Goal: Task Accomplishment & Management: Use online tool/utility

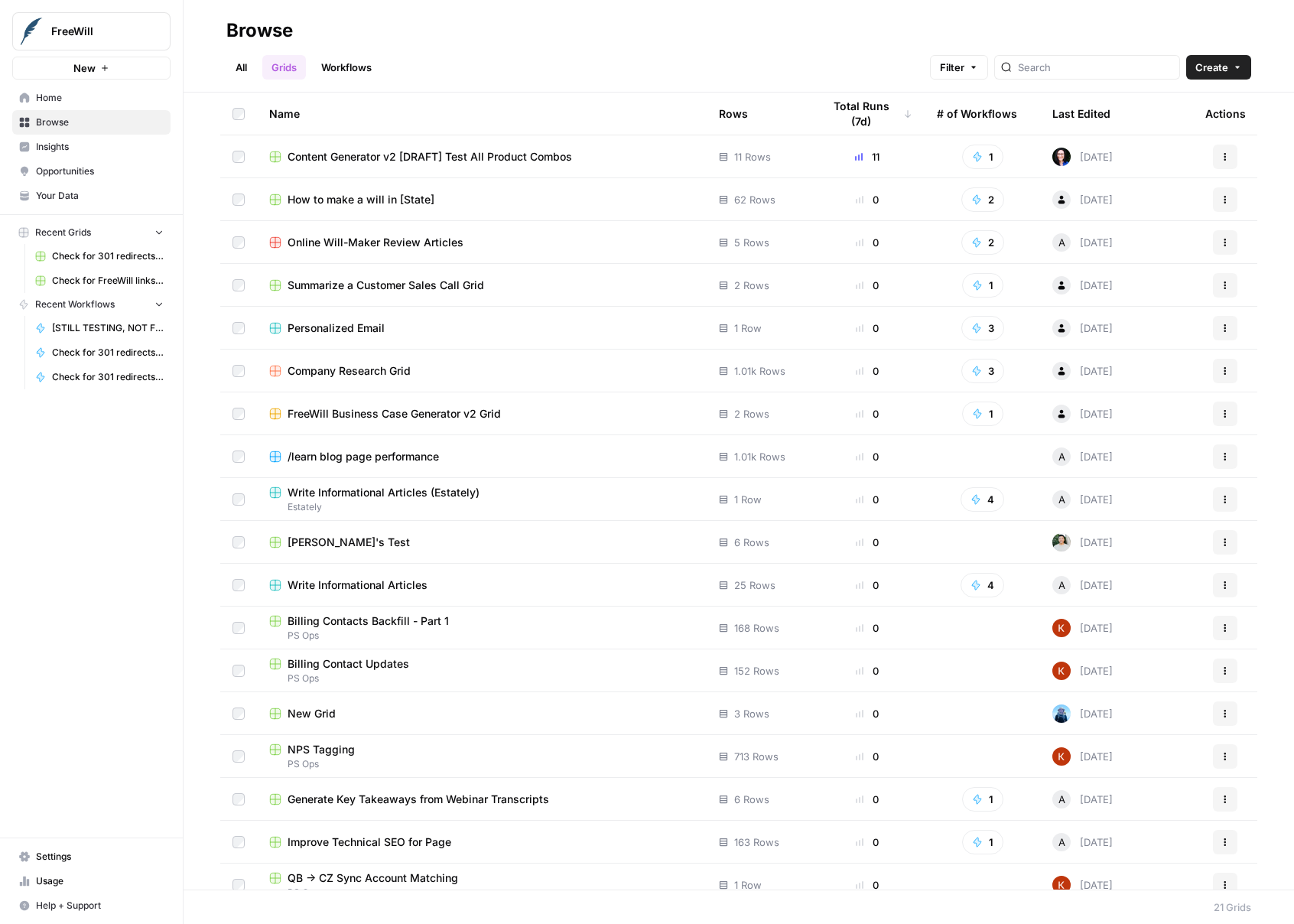
click at [81, 234] on span "Recent Grids" at bounding box center [63, 233] width 56 height 14
click at [42, 237] on span "Recent Grids" at bounding box center [63, 233] width 56 height 14
click at [16, 233] on button "Recent Grids" at bounding box center [91, 233] width 158 height 23
click at [18, 232] on icon "button" at bounding box center [23, 232] width 11 height 11
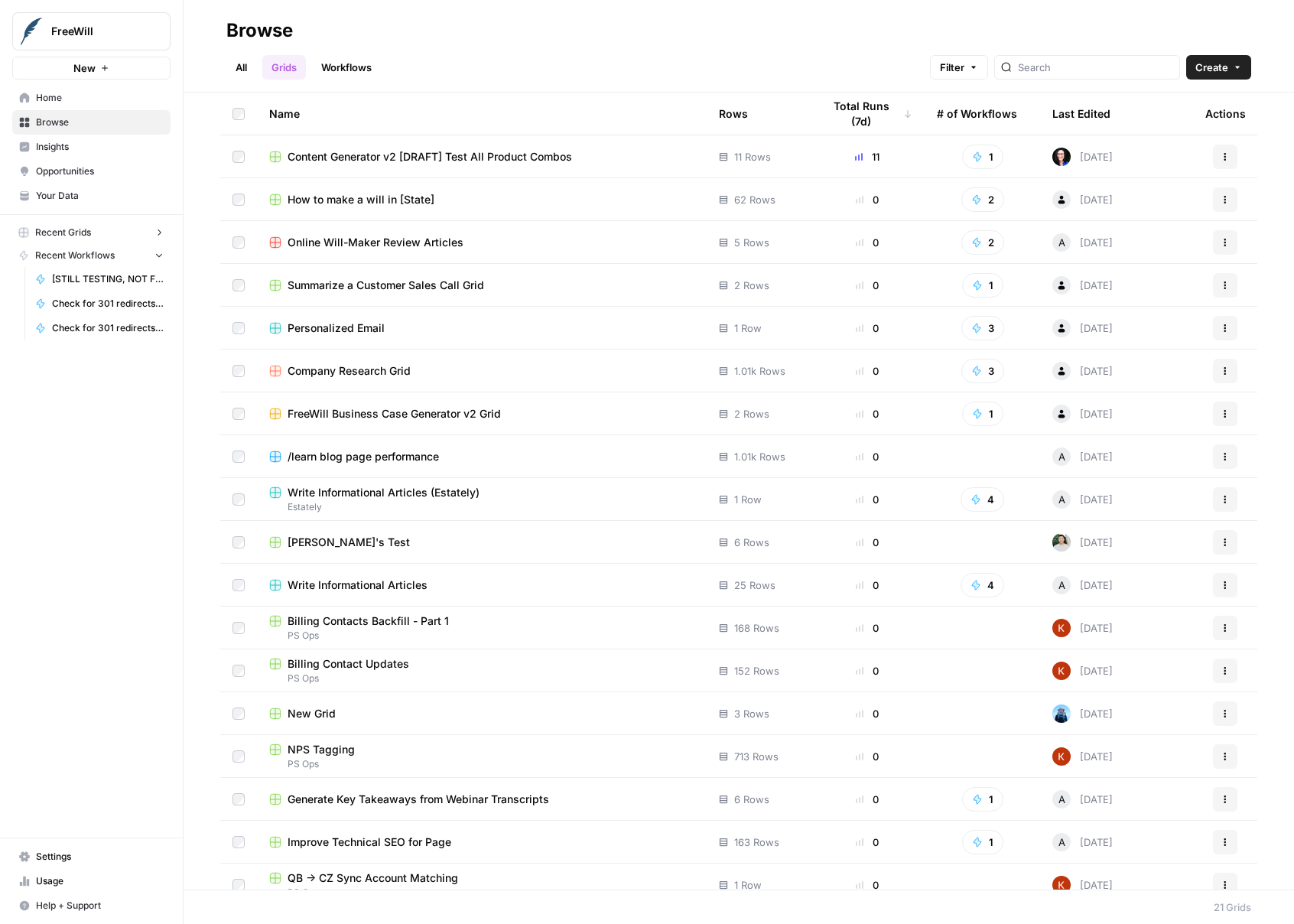
click at [18, 232] on icon "button" at bounding box center [23, 232] width 11 height 11
click at [285, 69] on link "Grids" at bounding box center [283, 67] width 44 height 24
click at [1091, 65] on input "search" at bounding box center [1096, 68] width 155 height 16
click at [979, 67] on icon "button" at bounding box center [973, 67] width 9 height 9
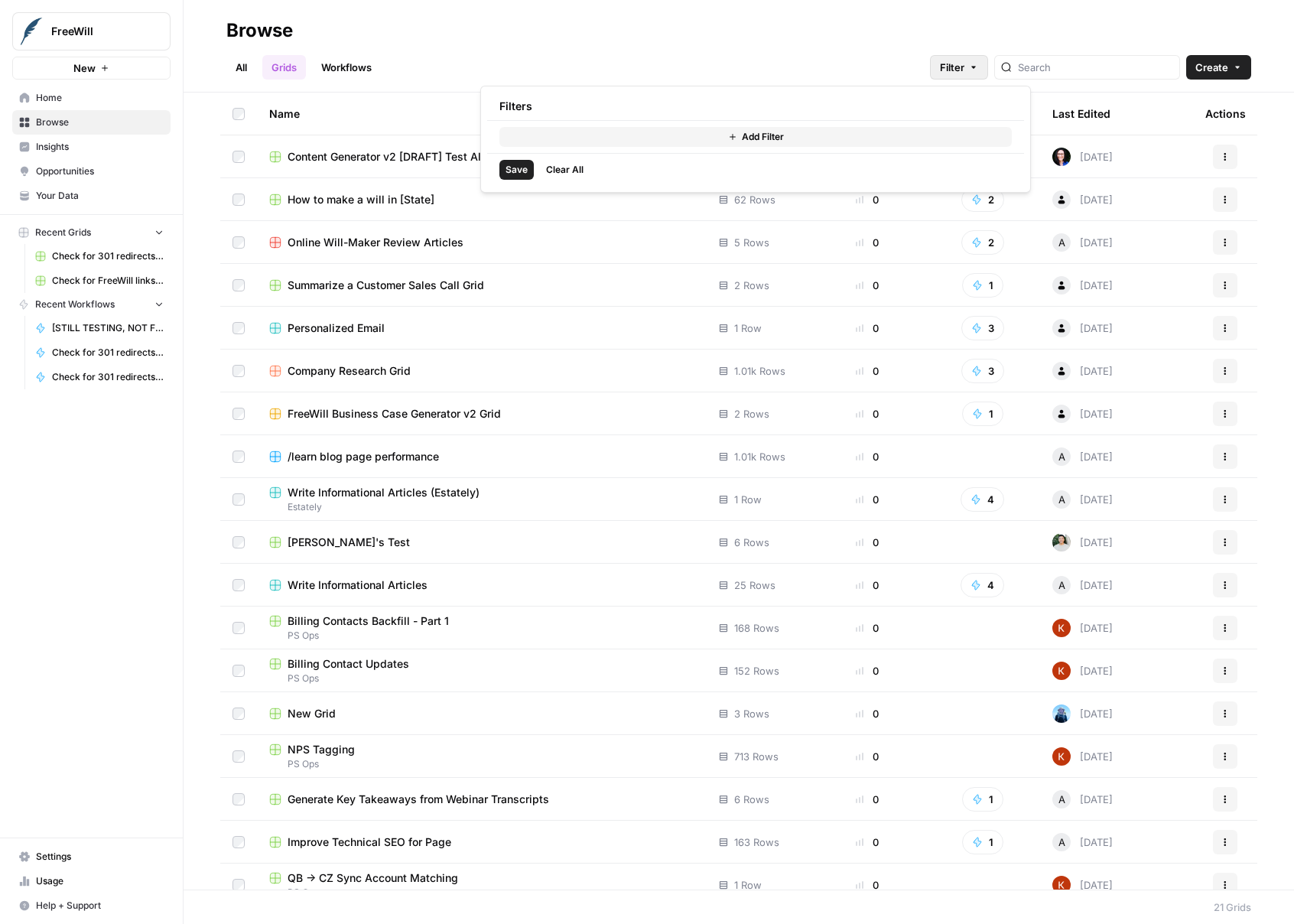
click at [718, 145] on button "Add Filter" at bounding box center [756, 137] width 512 height 20
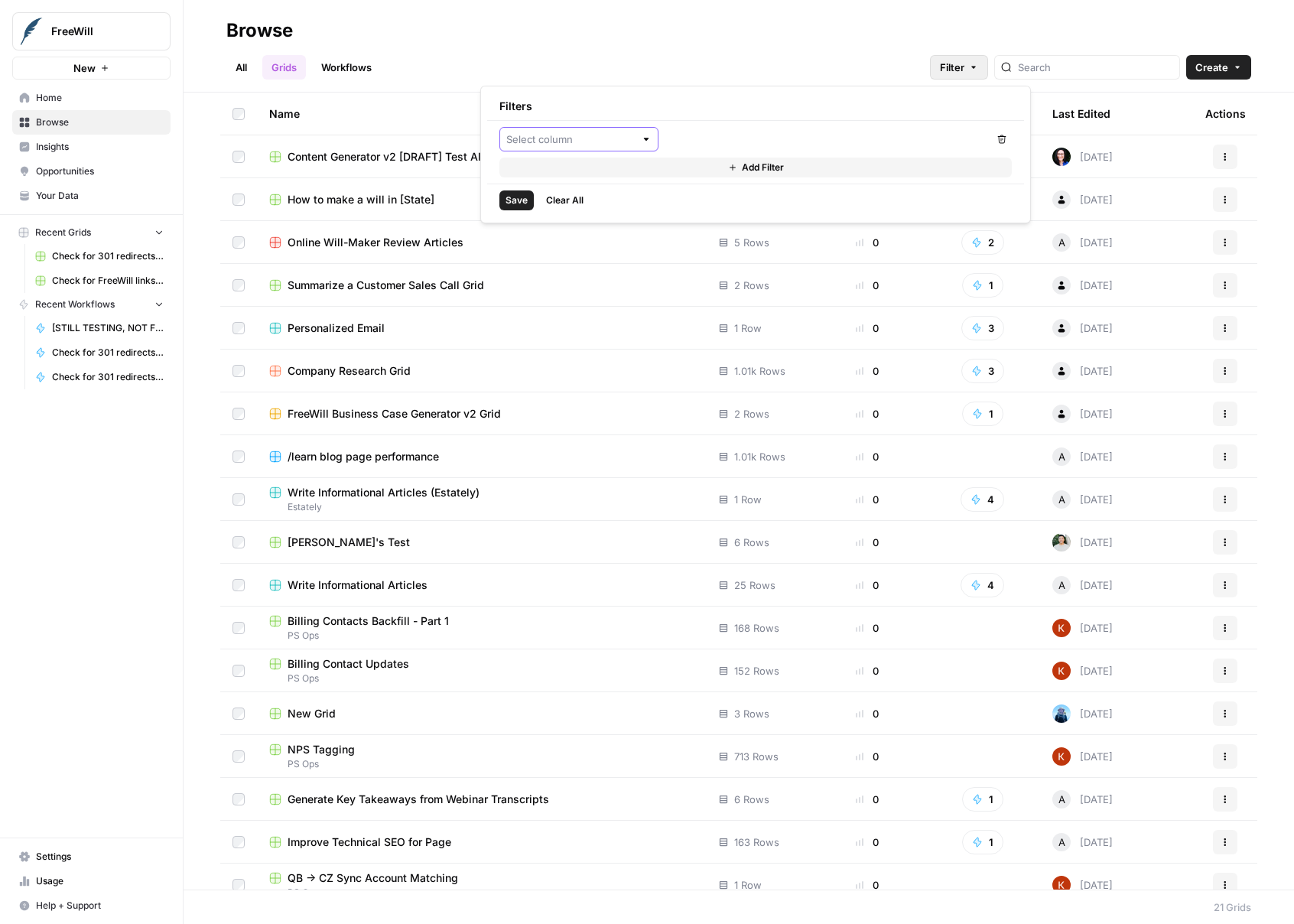
click at [609, 137] on input "text" at bounding box center [570, 140] width 128 height 16
click at [584, 254] on span "Last Edited By" at bounding box center [585, 261] width 111 height 16
type input "Last Edited By"
click at [747, 144] on input "text" at bounding box center [818, 140] width 294 height 16
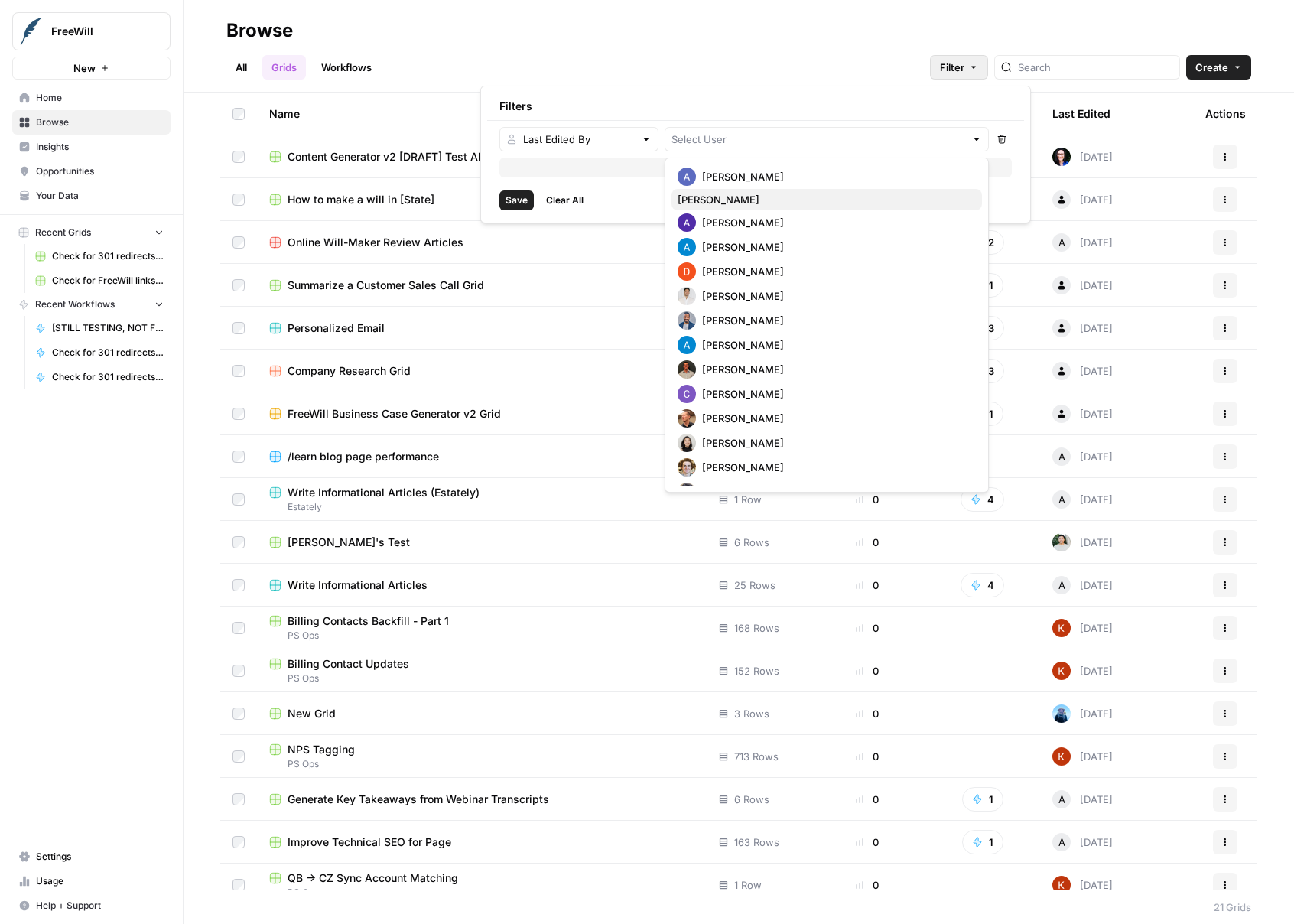
click at [736, 196] on span "[PERSON_NAME]" at bounding box center [824, 200] width 292 height 16
type input "[PERSON_NAME]"
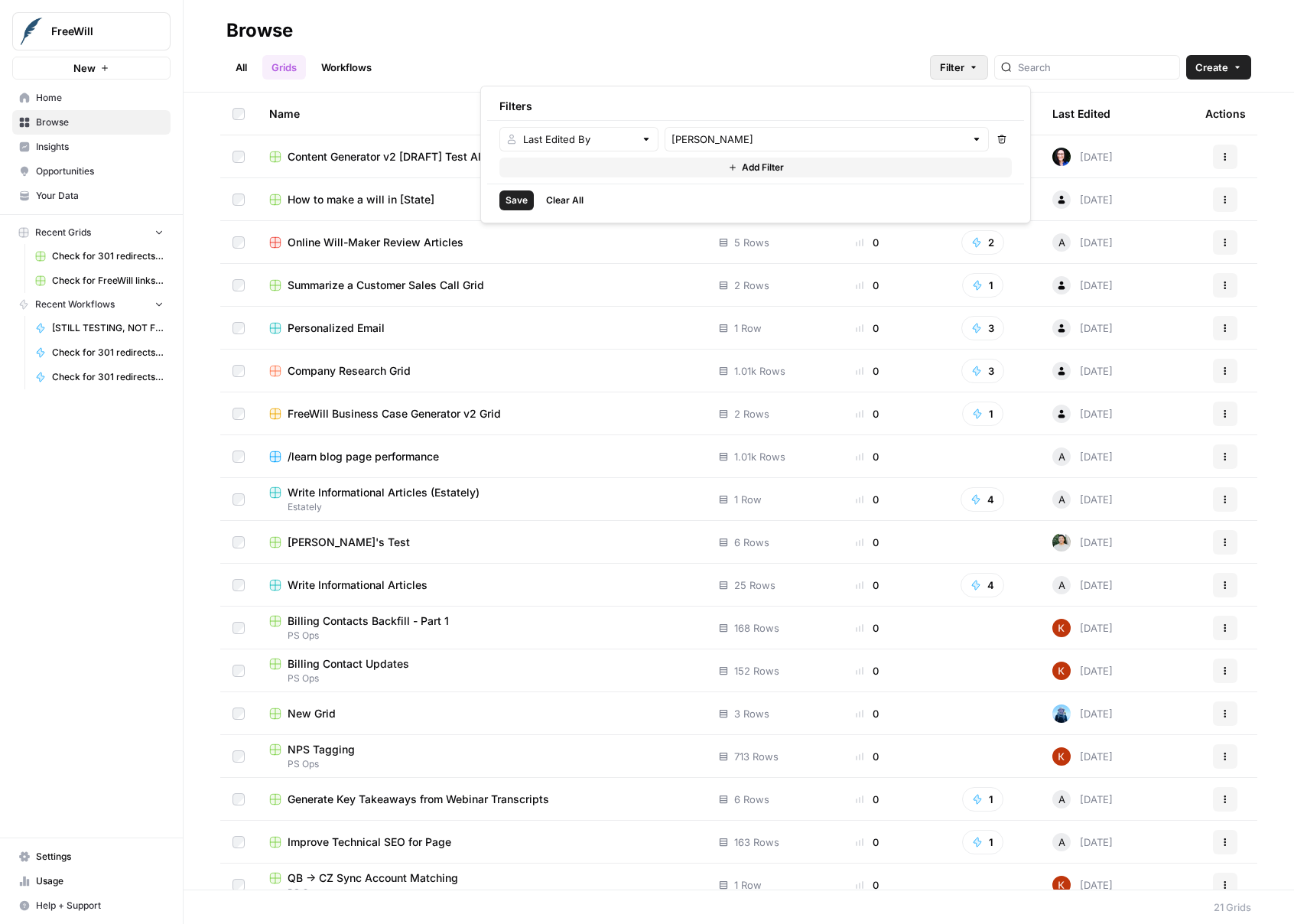
click at [751, 168] on span "Add Filter" at bounding box center [762, 168] width 42 height 14
click at [999, 175] on button "Remove" at bounding box center [1002, 169] width 20 height 24
click at [523, 200] on span "Save" at bounding box center [516, 200] width 22 height 14
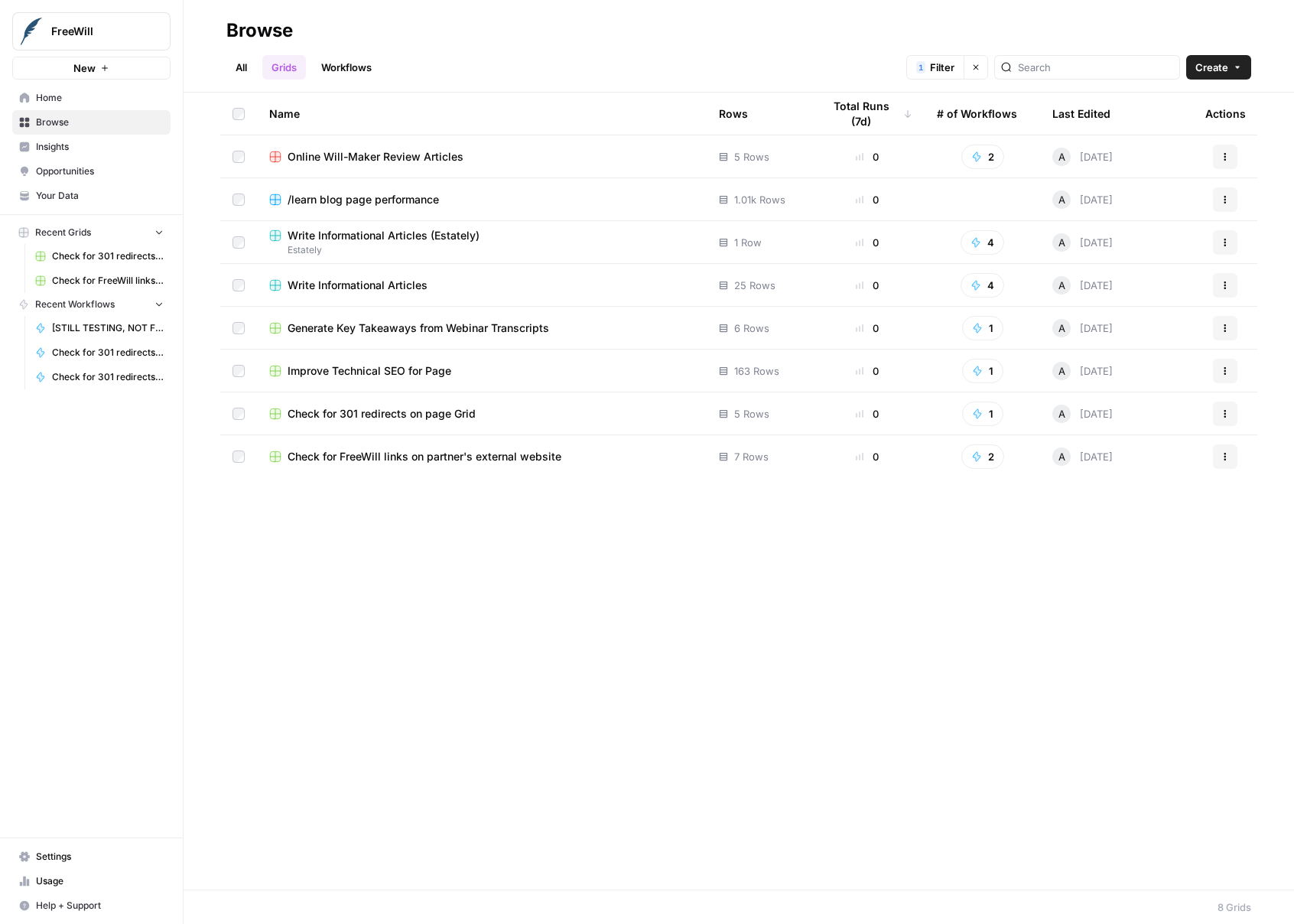
click at [349, 331] on span "Generate Key Takeaways from Webinar Transcripts" at bounding box center [418, 328] width 262 height 16
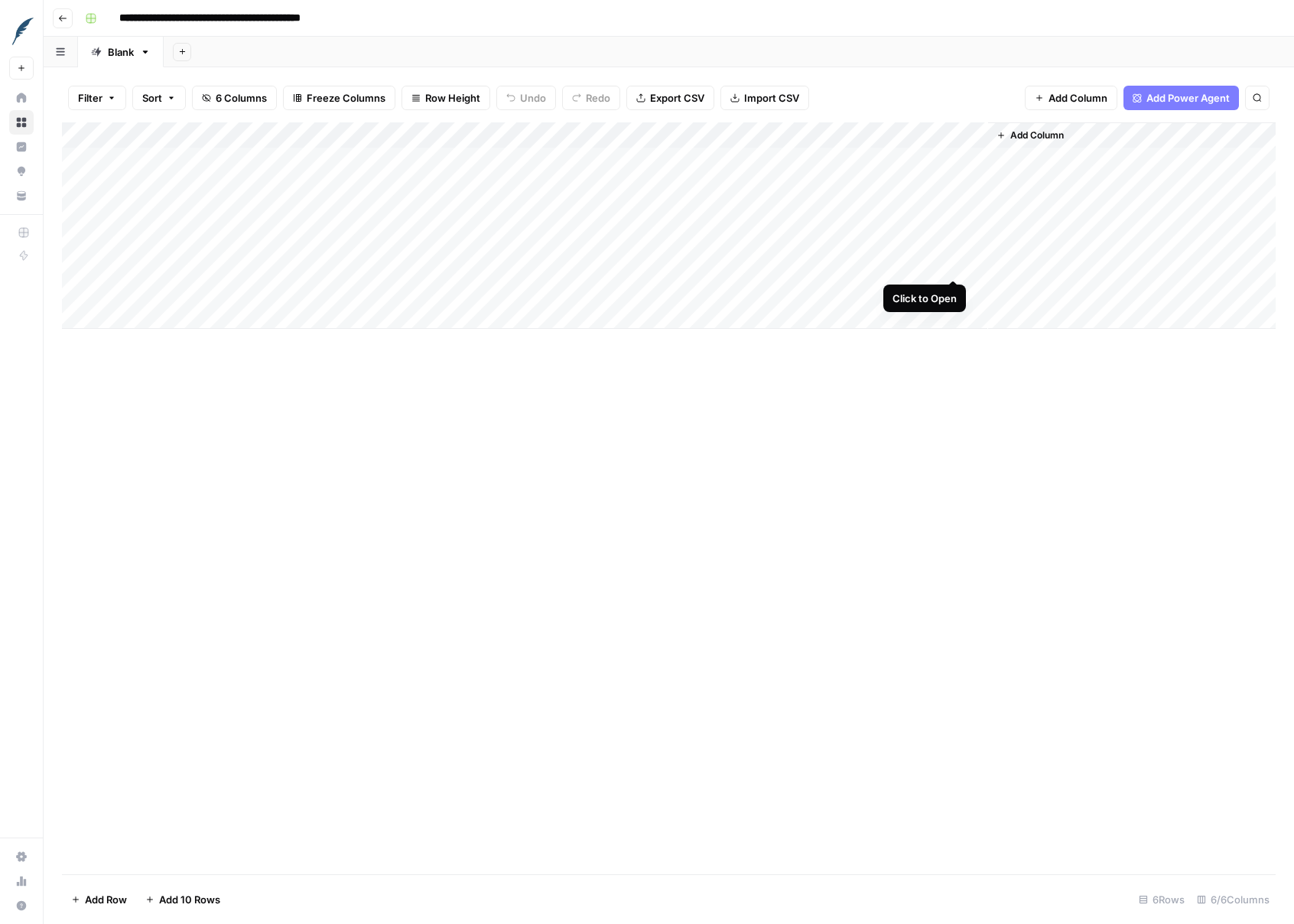
click at [955, 266] on div "Add Column" at bounding box center [668, 225] width 1213 height 207
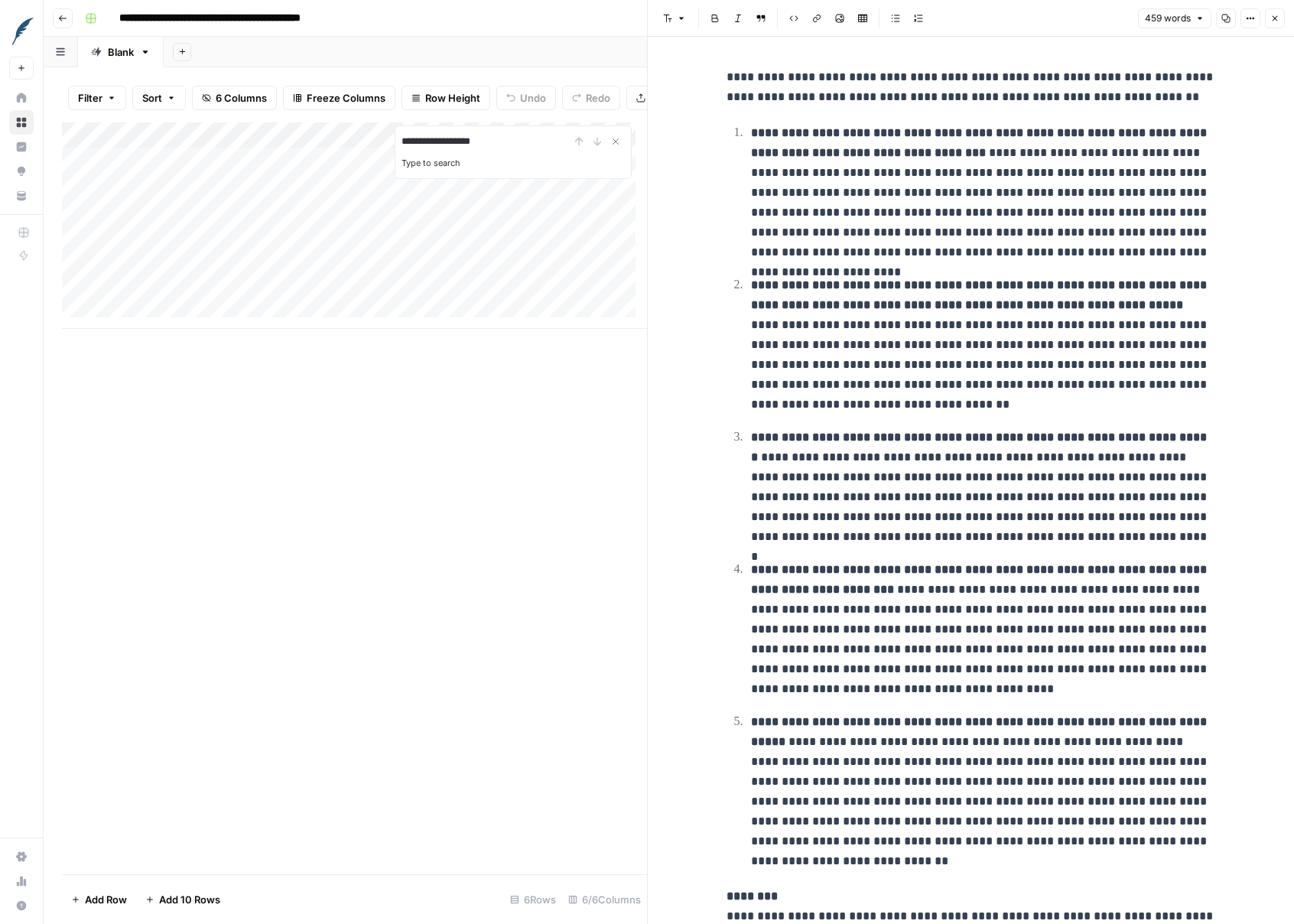
type input "**********"
click at [484, 414] on div "**********" at bounding box center [354, 497] width 585 height 751
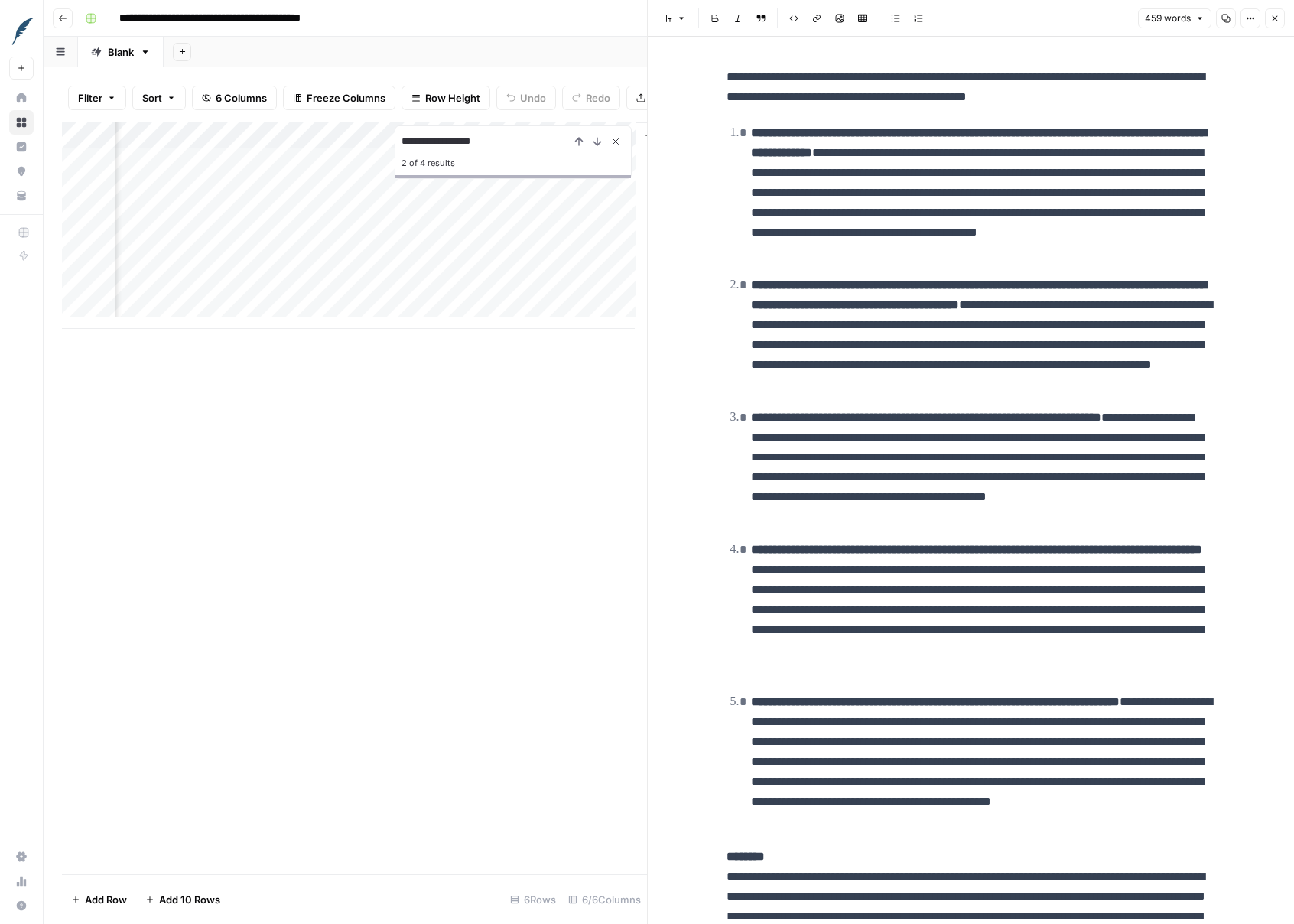
click at [621, 147] on icon "Close Search" at bounding box center [615, 142] width 13 height 13
click at [1275, 20] on icon "button" at bounding box center [1275, 17] width 9 height 9
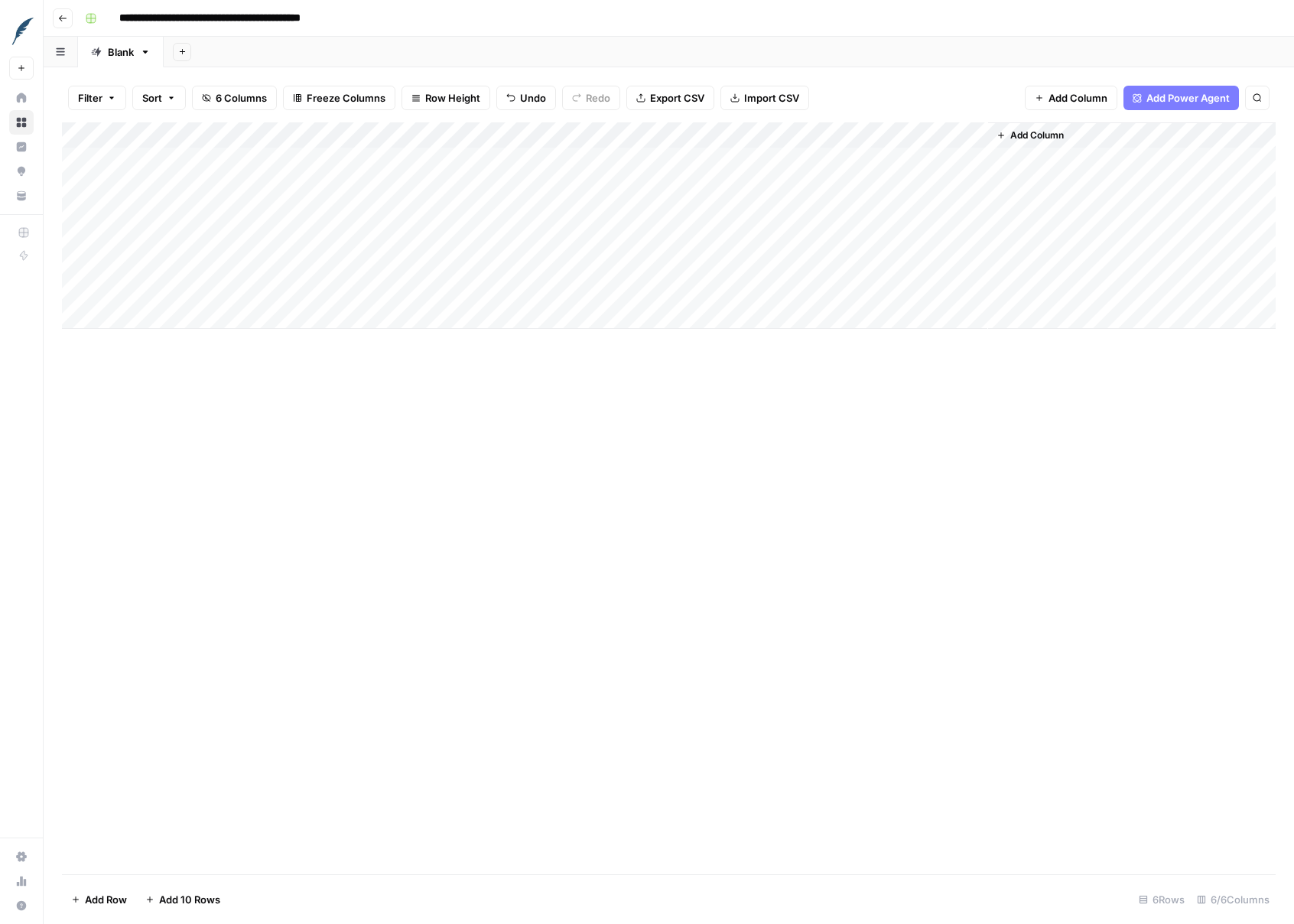
click at [660, 263] on div "Add Column" at bounding box center [668, 225] width 1213 height 207
click at [628, 266] on div "Add Column" at bounding box center [668, 225] width 1213 height 207
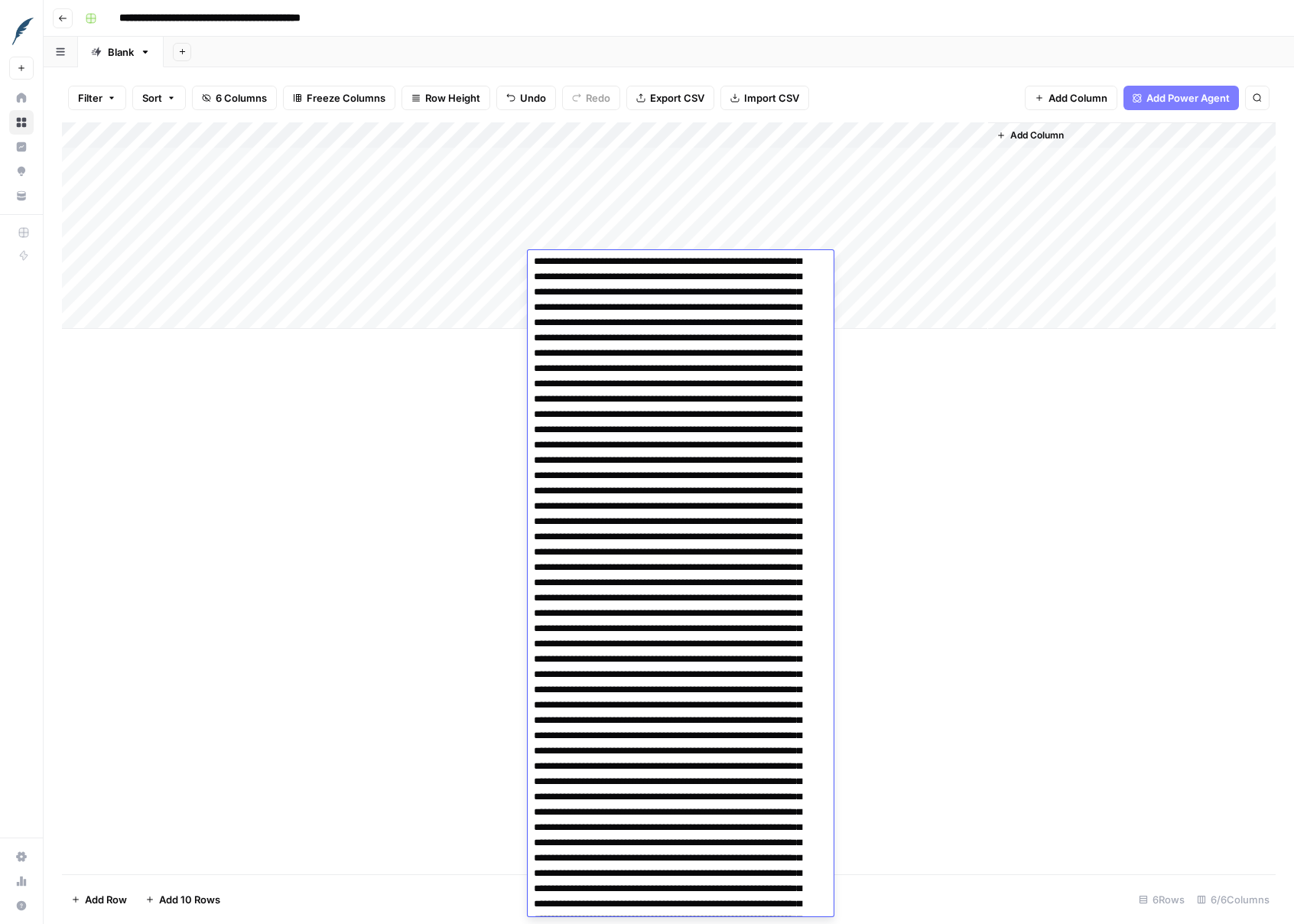
scroll to position [1212, 0]
